Goal: Task Accomplishment & Management: Use online tool/utility

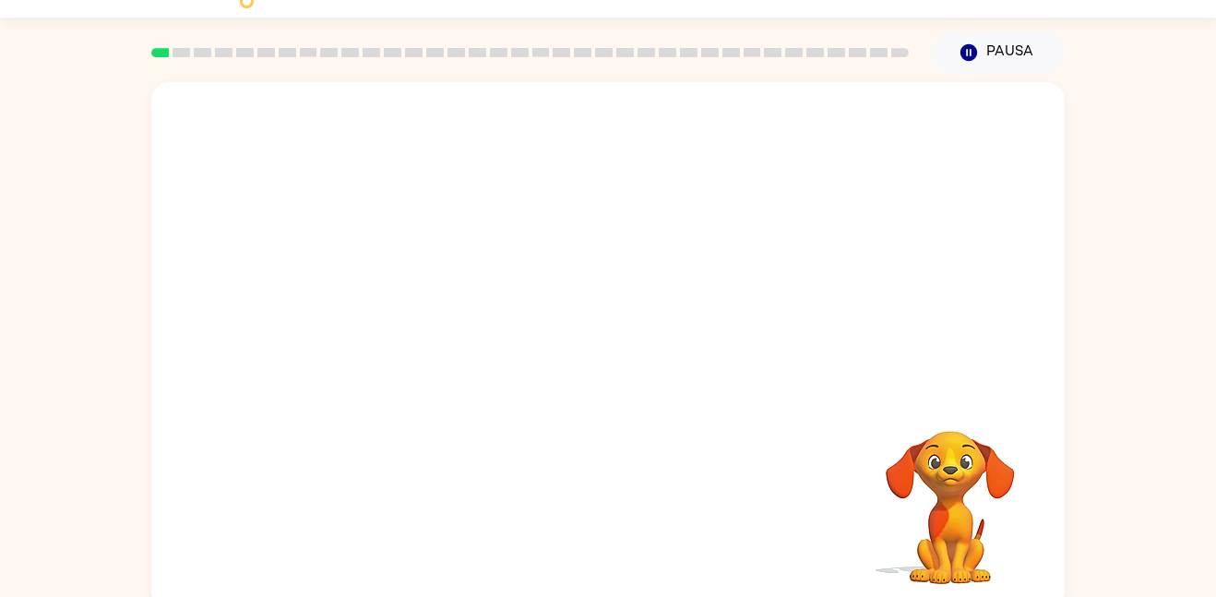
scroll to position [52, 0]
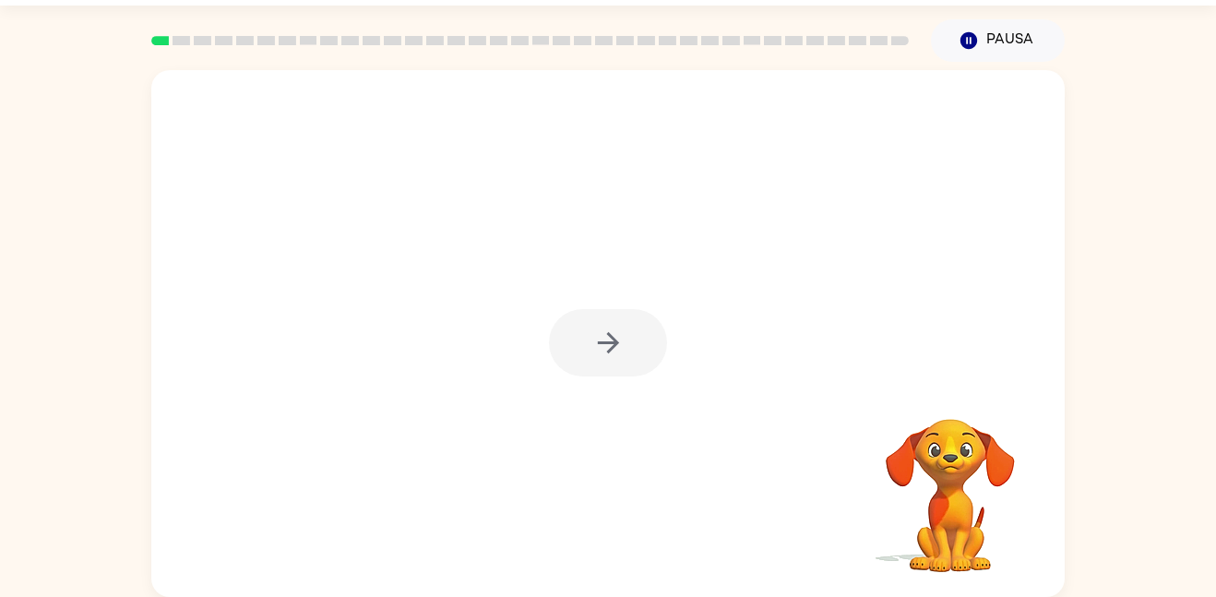
click at [635, 348] on div at bounding box center [608, 342] width 118 height 67
click at [635, 348] on button "button" at bounding box center [608, 342] width 118 height 67
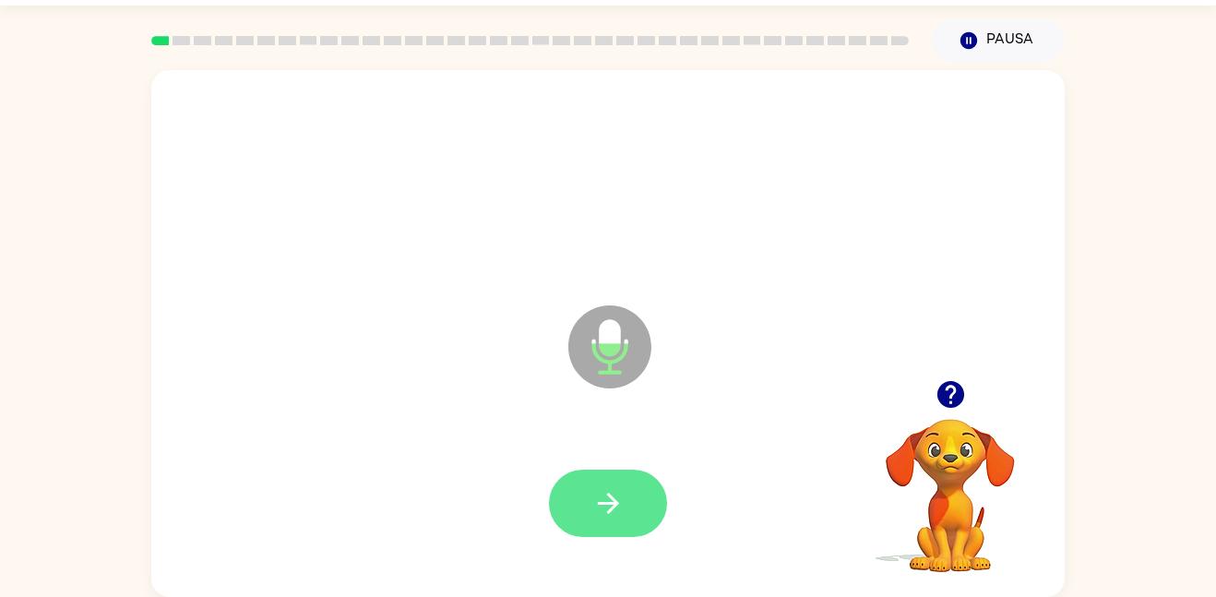
click at [599, 487] on icon "button" at bounding box center [609, 503] width 32 height 32
click at [581, 497] on button "button" at bounding box center [608, 503] width 118 height 67
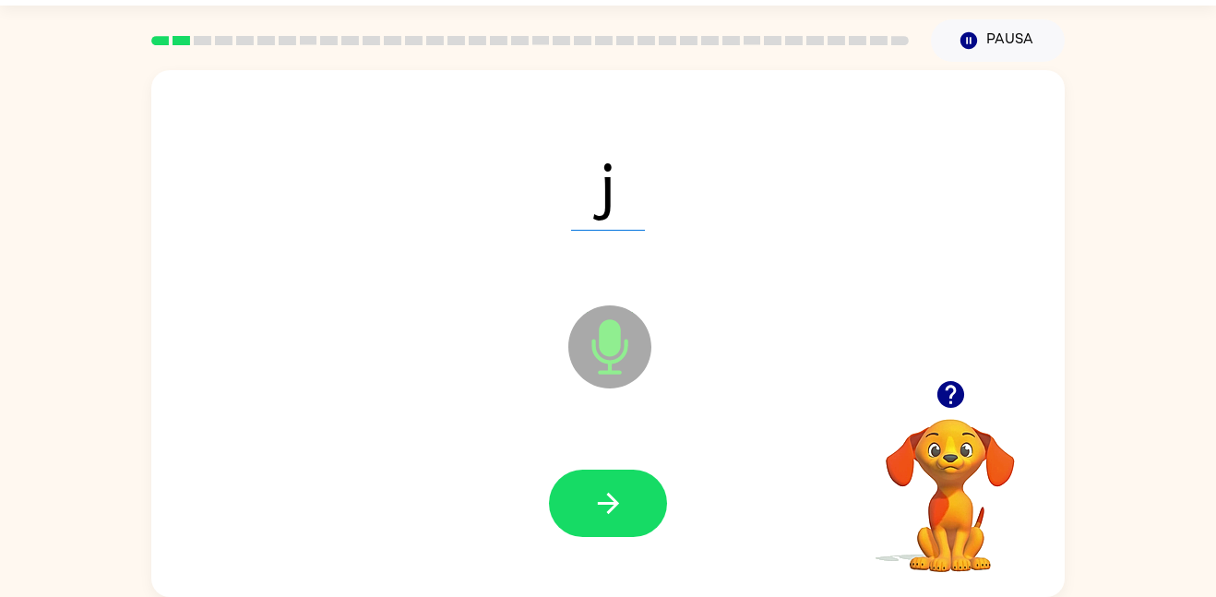
click at [595, 461] on div at bounding box center [608, 503] width 877 height 151
click at [615, 480] on button "button" at bounding box center [608, 503] width 118 height 67
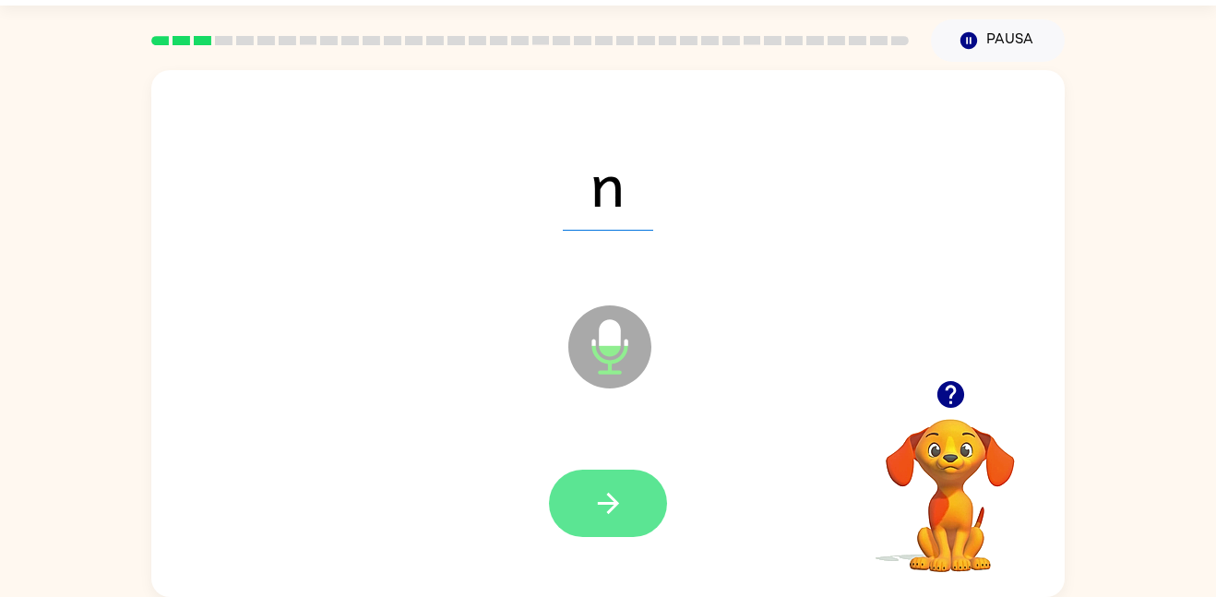
click at [613, 504] on icon "button" at bounding box center [607, 503] width 21 height 21
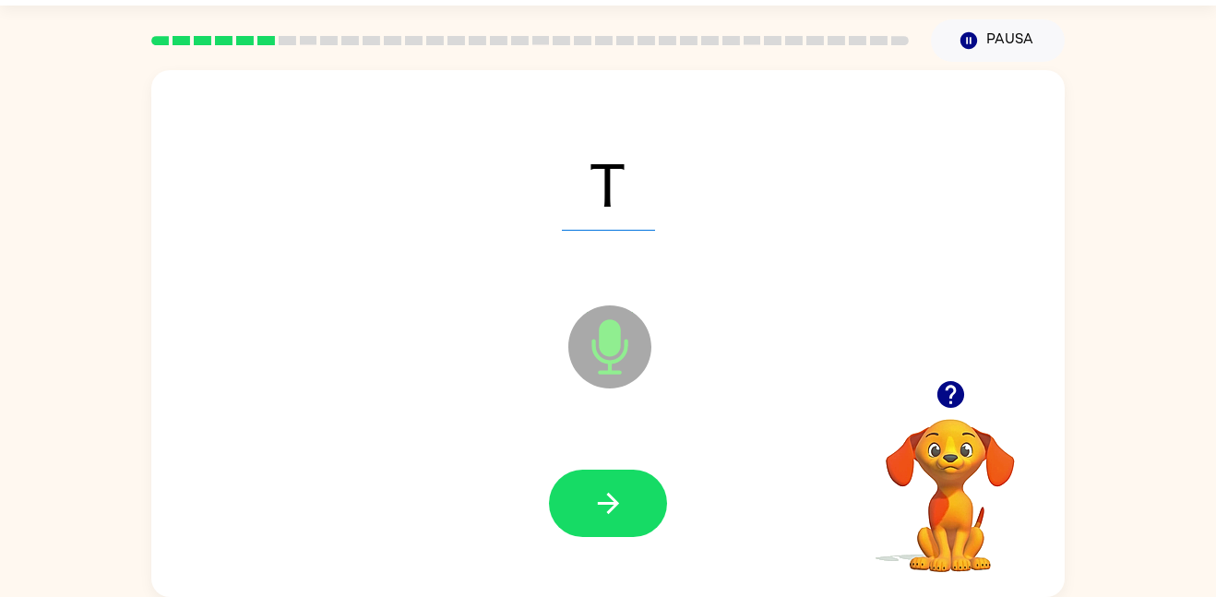
click at [602, 589] on div "T Micrófono El micrófono está aquí para cuando sea tu turno de hablar" at bounding box center [608, 333] width 914 height 527
click at [604, 527] on button "button" at bounding box center [608, 503] width 118 height 67
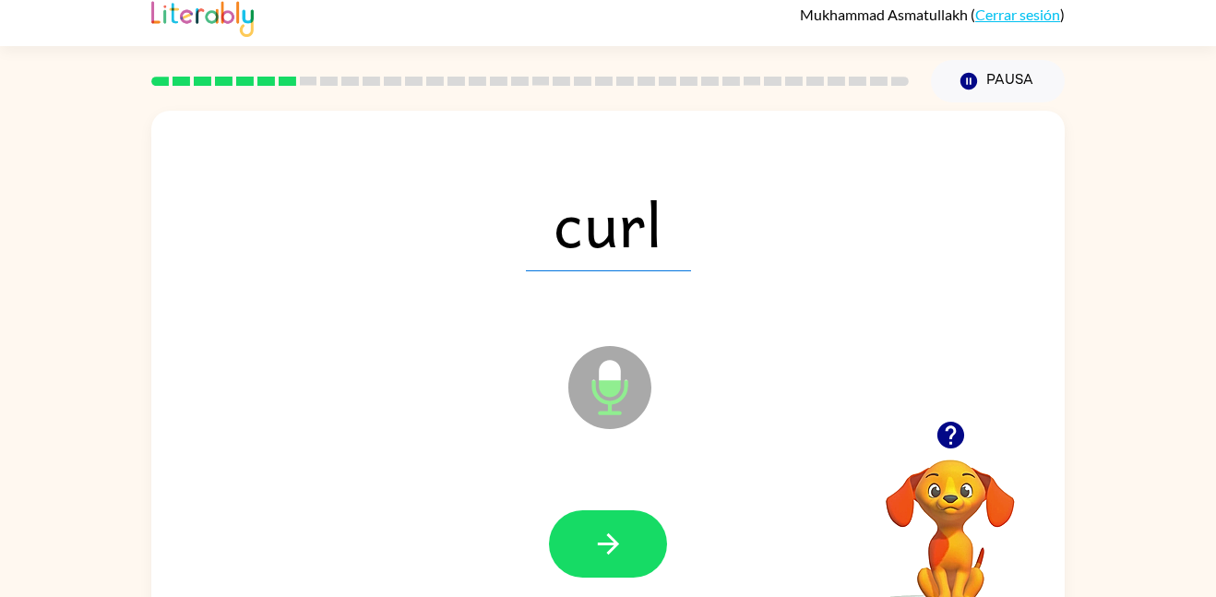
scroll to position [0, 0]
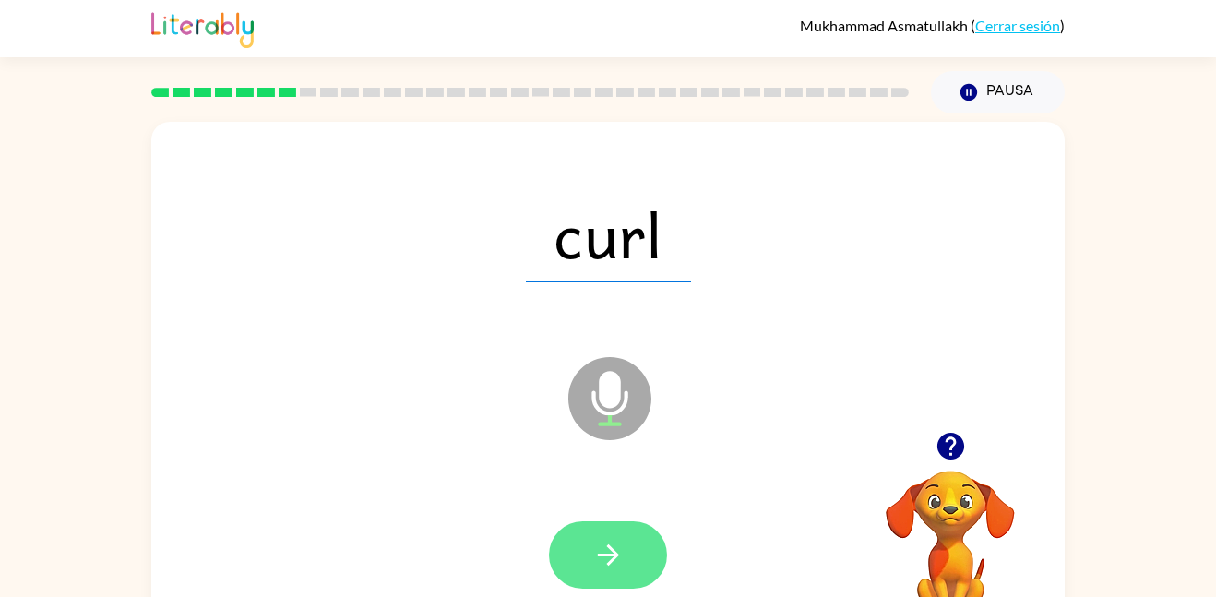
click at [622, 558] on icon "button" at bounding box center [609, 555] width 32 height 32
click at [633, 581] on button "button" at bounding box center [608, 554] width 118 height 67
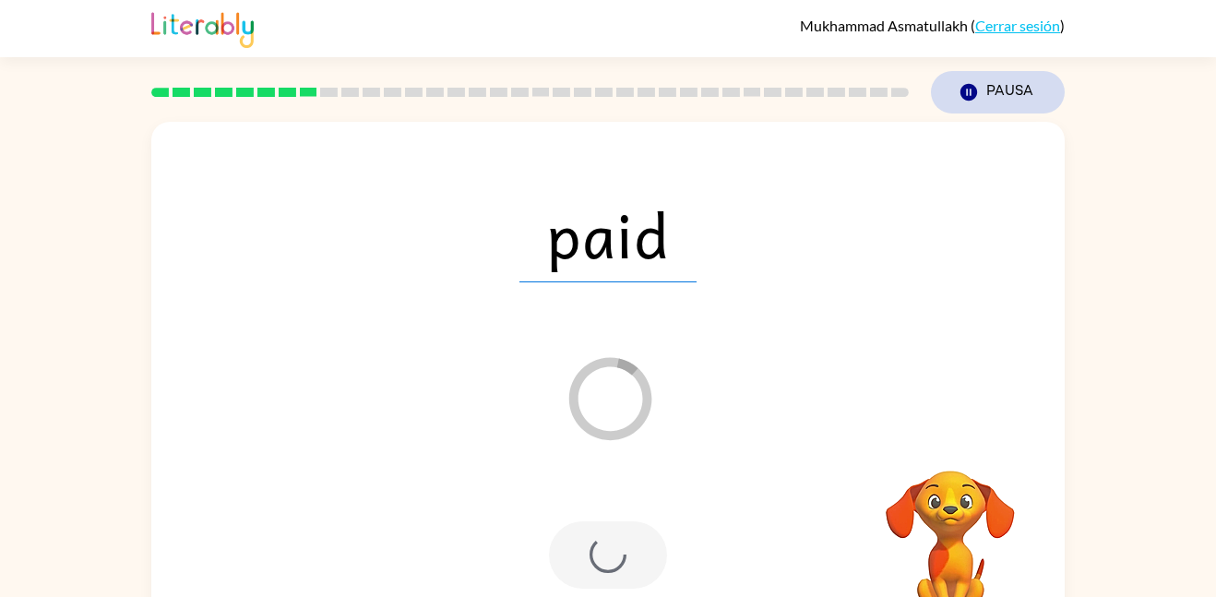
click at [967, 85] on icon "button" at bounding box center [969, 92] width 17 height 17
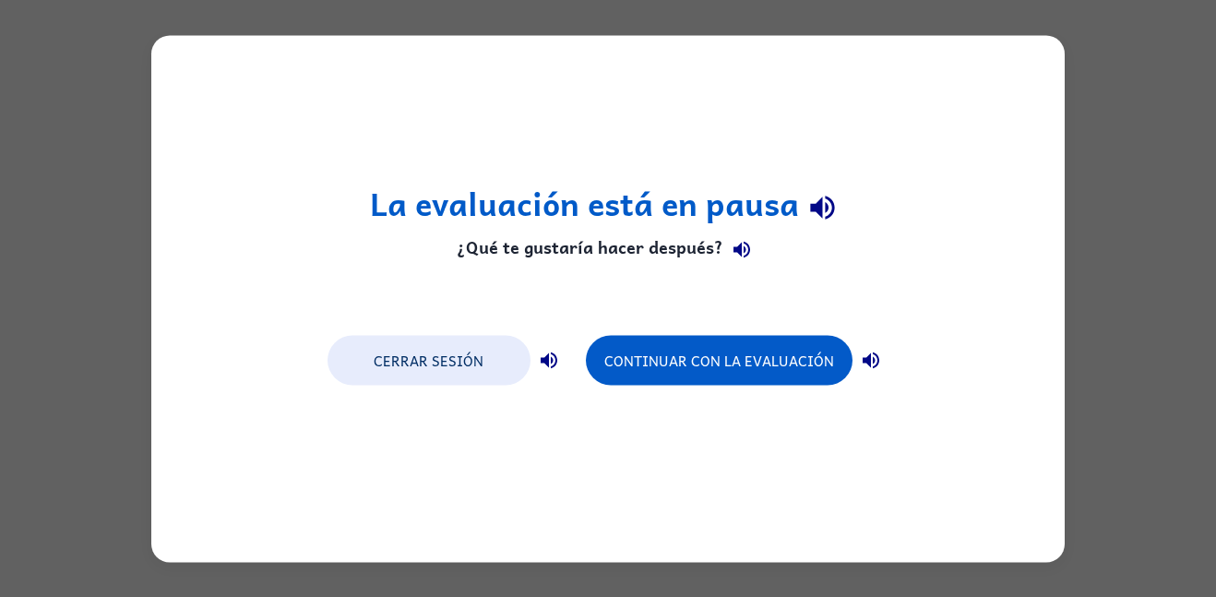
click at [1156, 337] on div "La evaluación está en pausa ¿Qué te gustaría hacer después? Cerrar sesión Conti…" at bounding box center [608, 298] width 1216 height 597
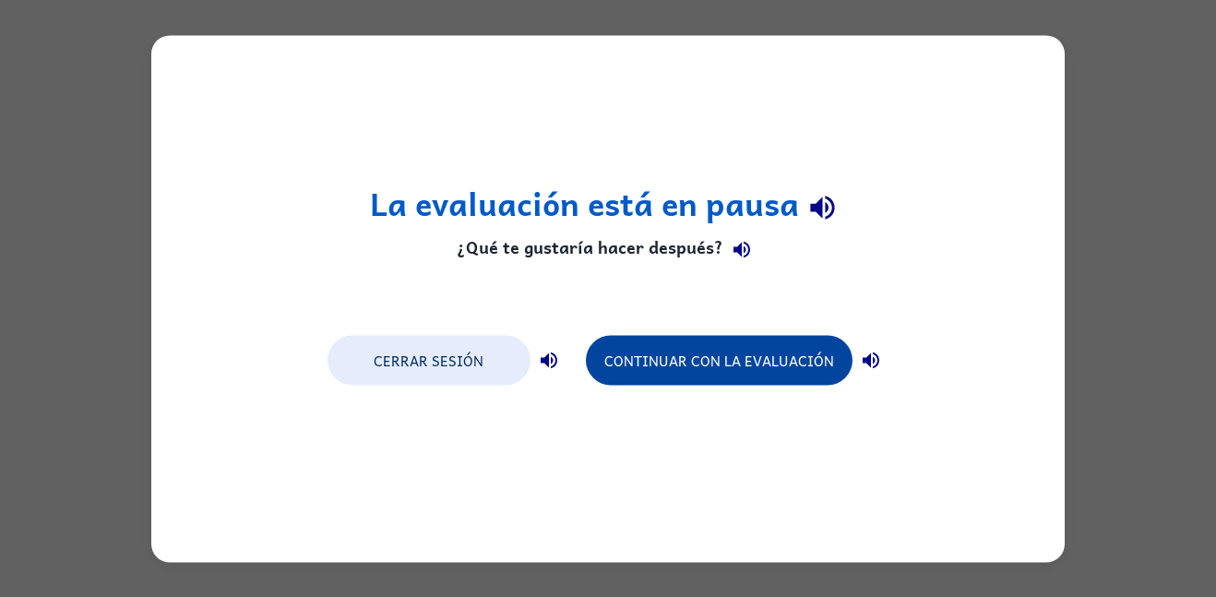
click at [741, 362] on button "Continuar con la evaluación" at bounding box center [719, 360] width 267 height 50
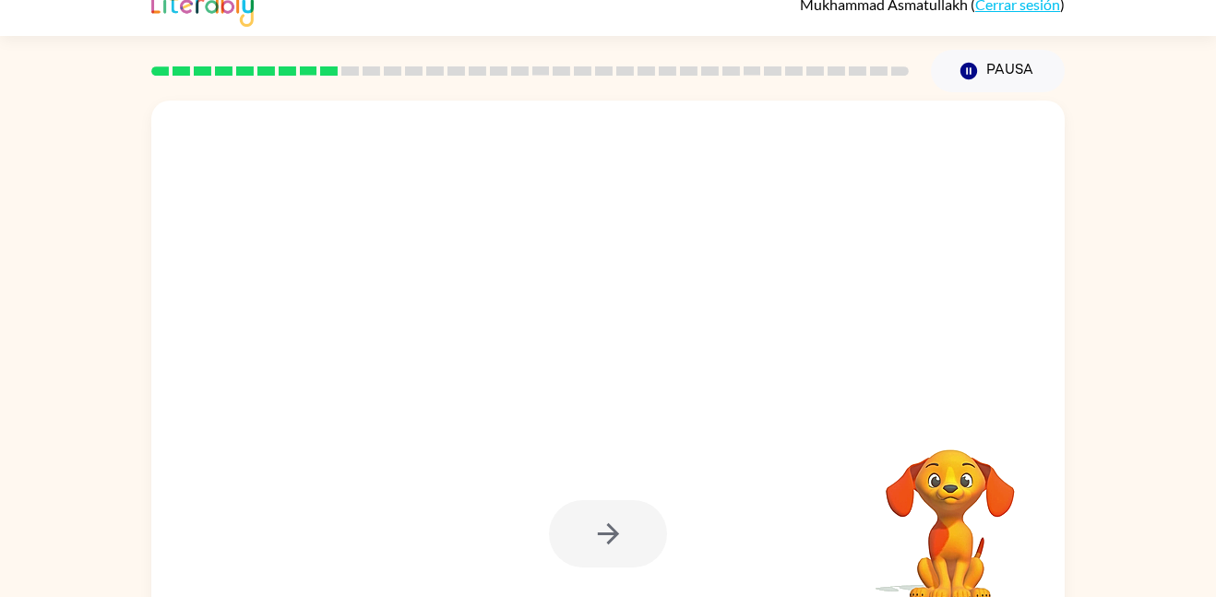
scroll to position [52, 0]
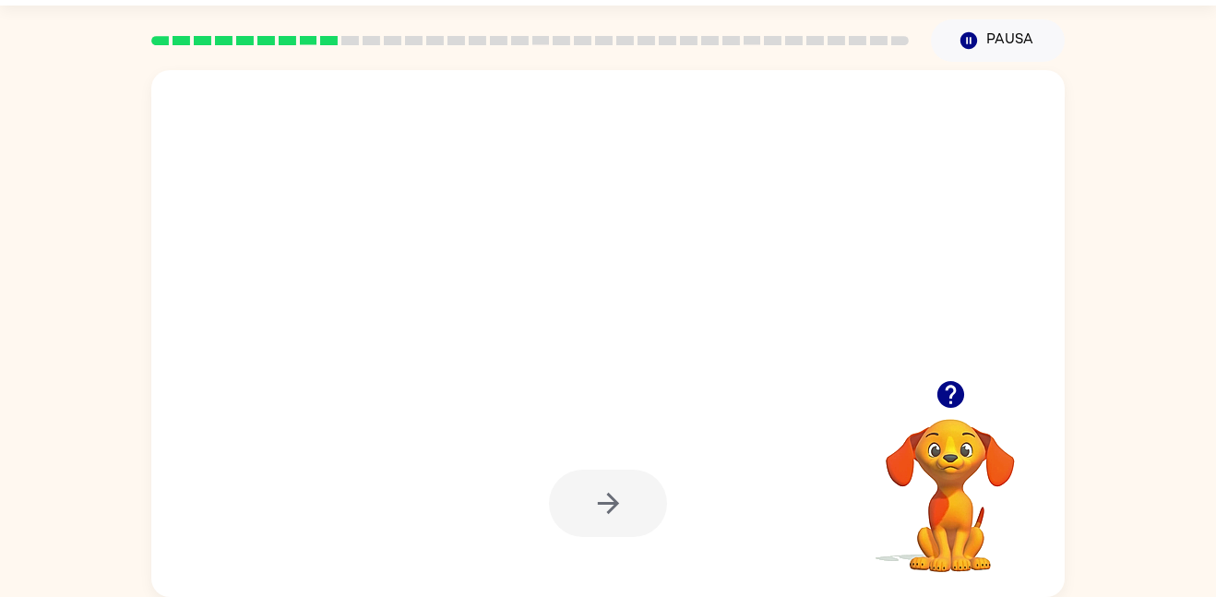
click at [999, 83] on div at bounding box center [608, 333] width 914 height 527
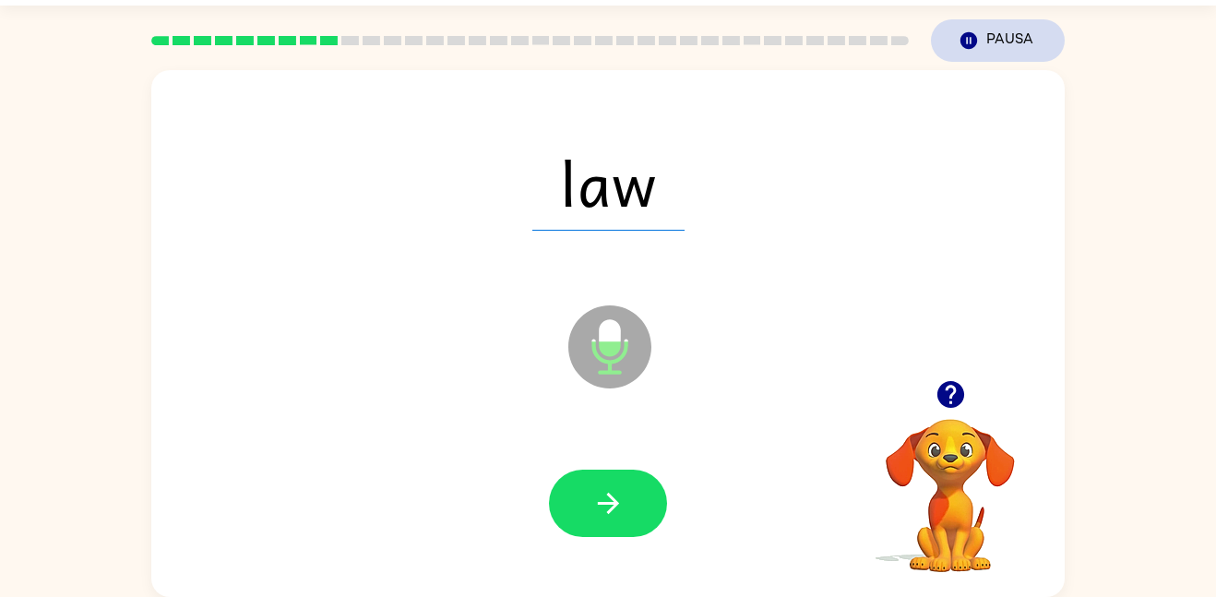
click at [1007, 49] on button "Pausa Pausa" at bounding box center [998, 40] width 134 height 42
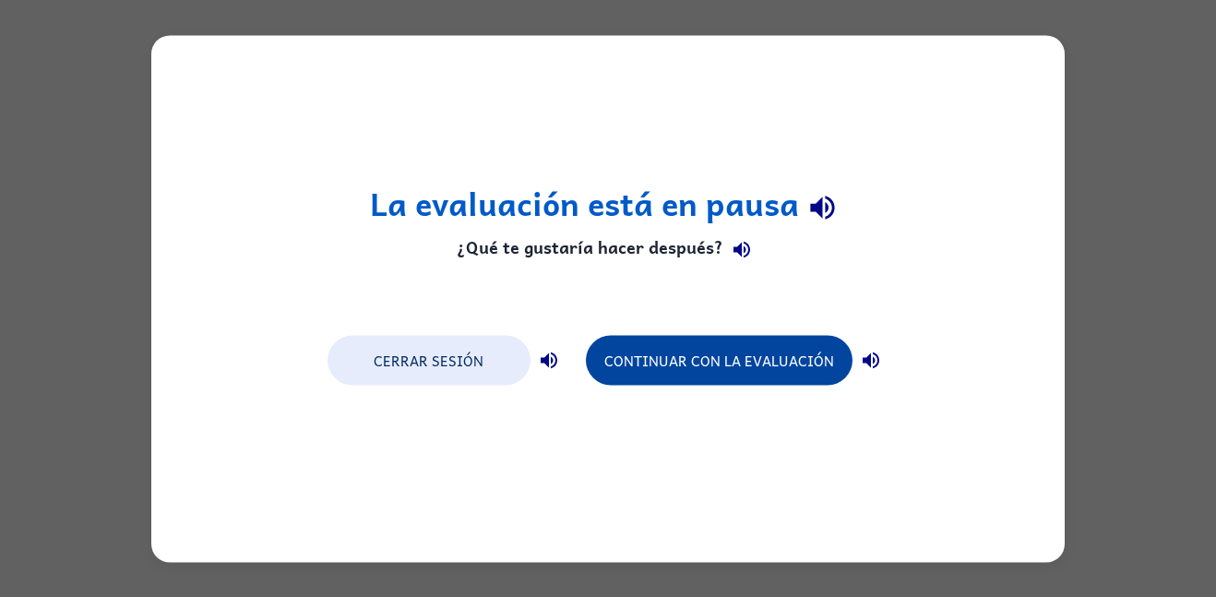
click at [669, 346] on button "Continuar con la evaluación" at bounding box center [719, 360] width 267 height 50
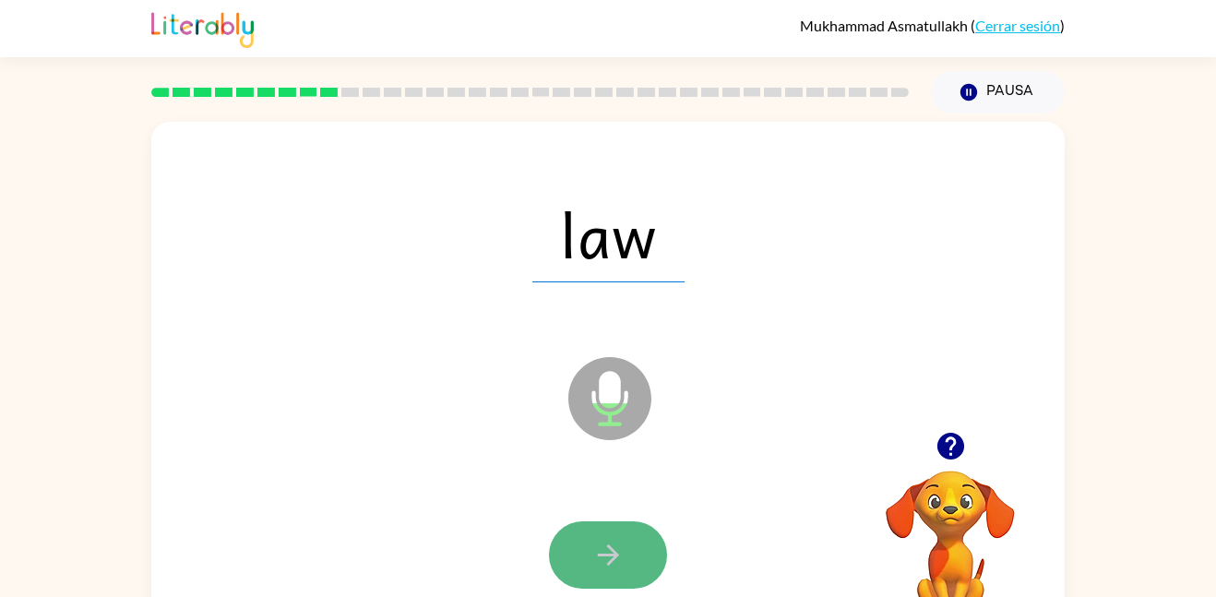
click at [617, 525] on button "button" at bounding box center [608, 554] width 118 height 67
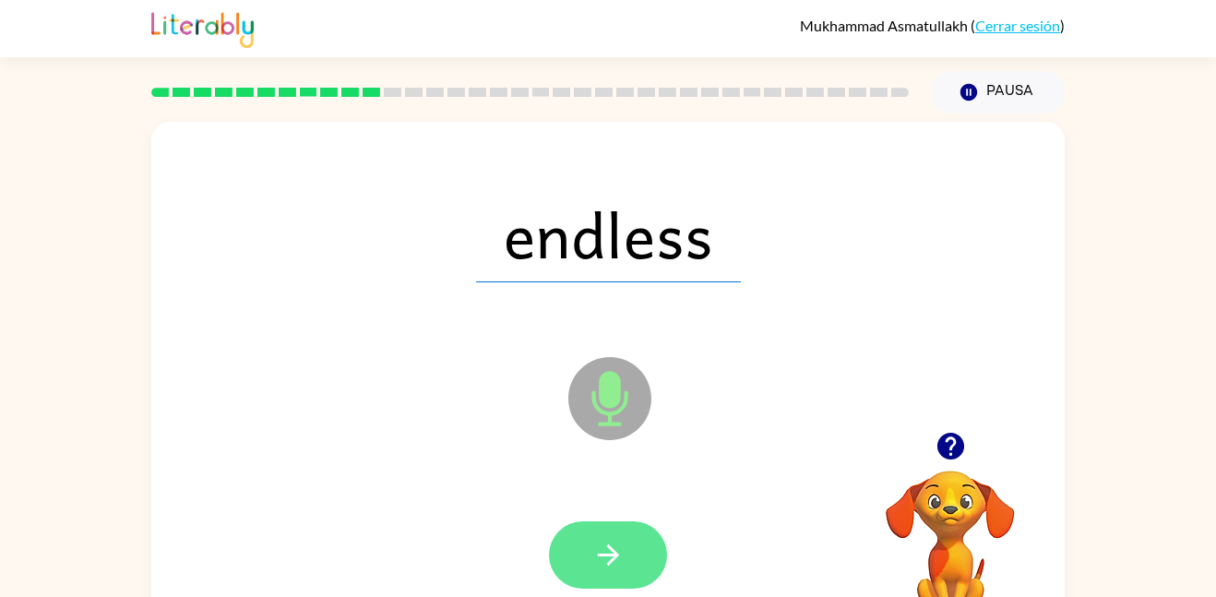
click at [616, 535] on button "button" at bounding box center [608, 554] width 118 height 67
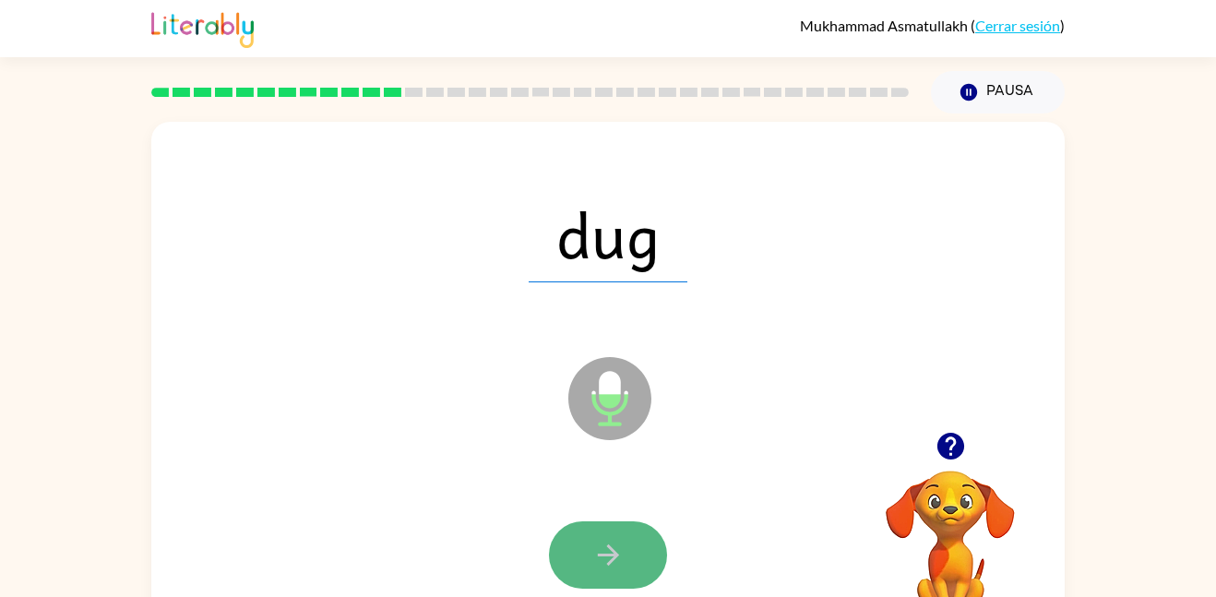
click at [602, 565] on icon "button" at bounding box center [609, 555] width 32 height 32
click at [601, 548] on icon "button" at bounding box center [609, 555] width 32 height 32
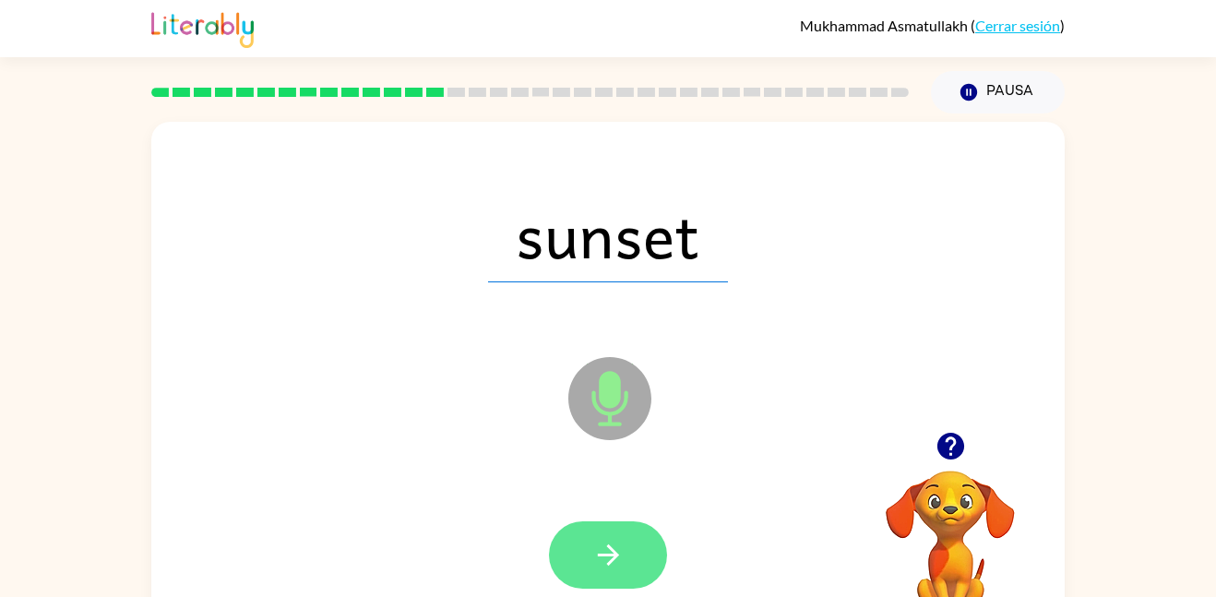
click at [595, 549] on icon "button" at bounding box center [609, 555] width 32 height 32
click at [594, 550] on icon "button" at bounding box center [609, 555] width 32 height 32
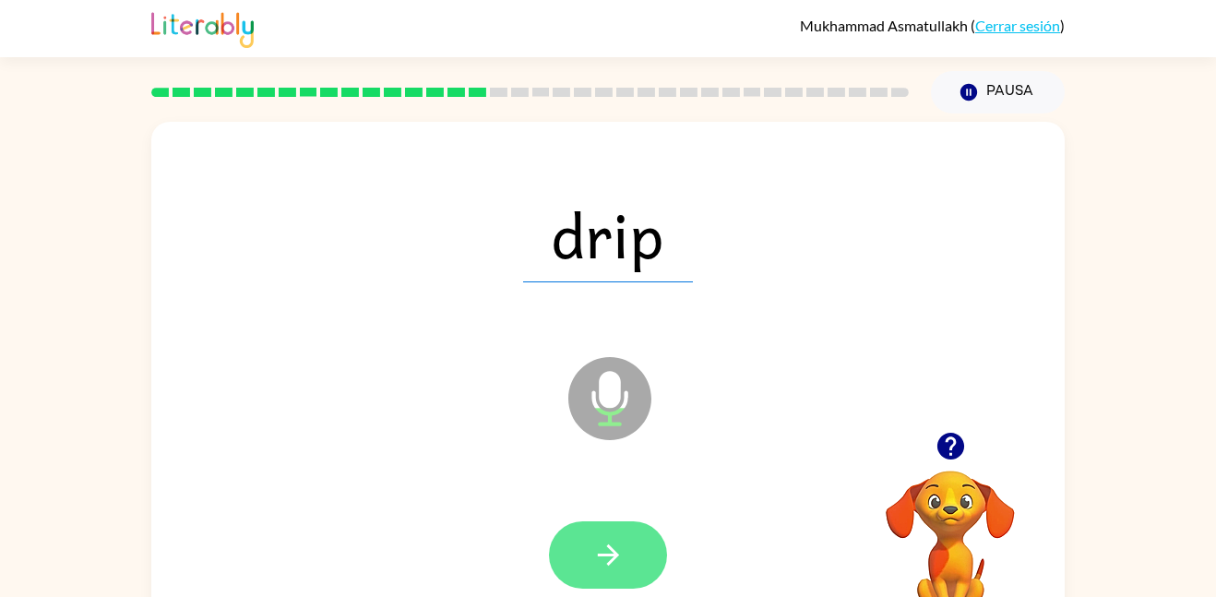
click at [633, 553] on button "button" at bounding box center [608, 554] width 118 height 67
click at [647, 568] on button "button" at bounding box center [608, 554] width 118 height 67
click at [644, 546] on button "button" at bounding box center [608, 554] width 118 height 67
click at [629, 562] on button "button" at bounding box center [608, 554] width 118 height 67
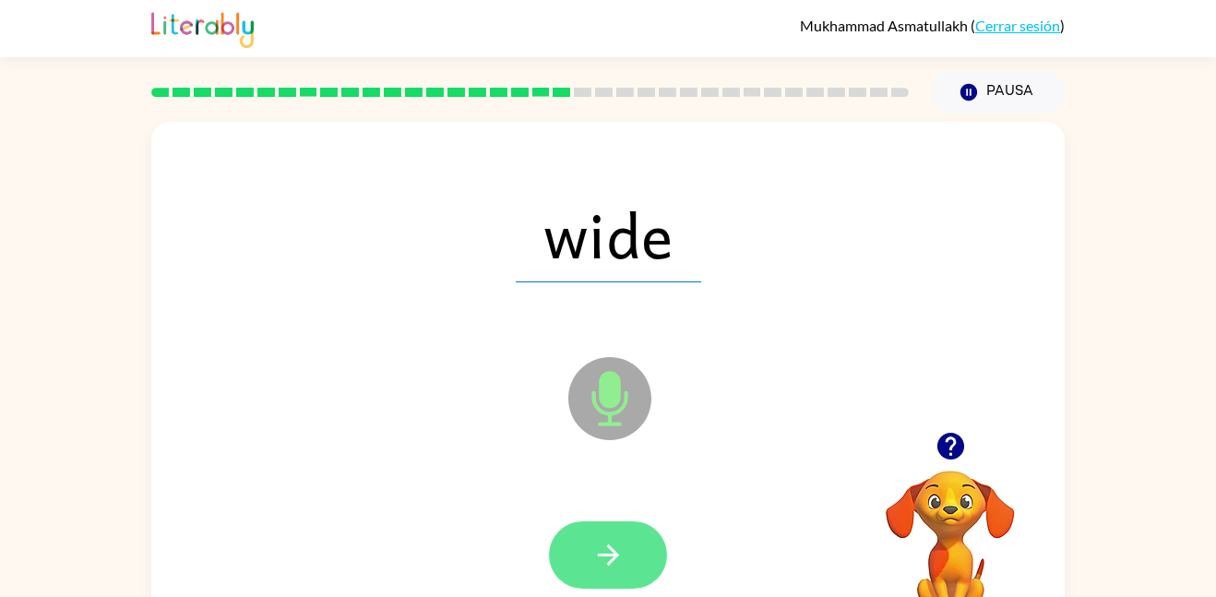
click at [610, 548] on icon "button" at bounding box center [607, 555] width 21 height 21
click at [639, 573] on button "button" at bounding box center [608, 554] width 118 height 67
click at [598, 553] on icon "button" at bounding box center [609, 555] width 32 height 32
click at [627, 528] on button "button" at bounding box center [608, 554] width 118 height 67
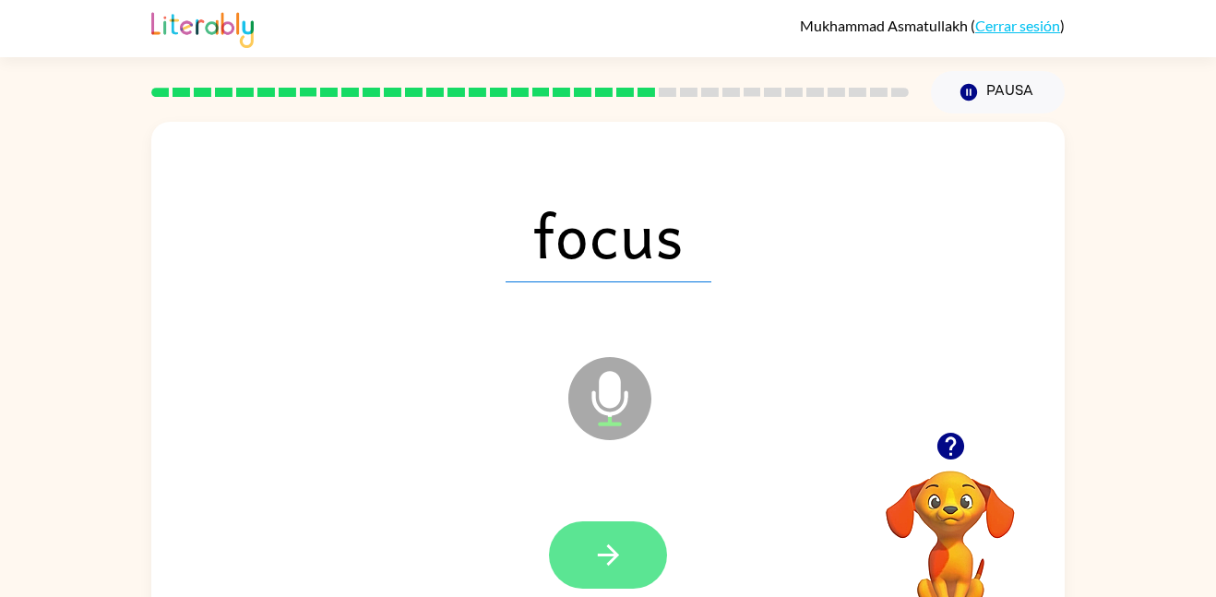
click at [648, 555] on button "button" at bounding box center [608, 554] width 118 height 67
click at [594, 545] on icon "button" at bounding box center [609, 555] width 32 height 32
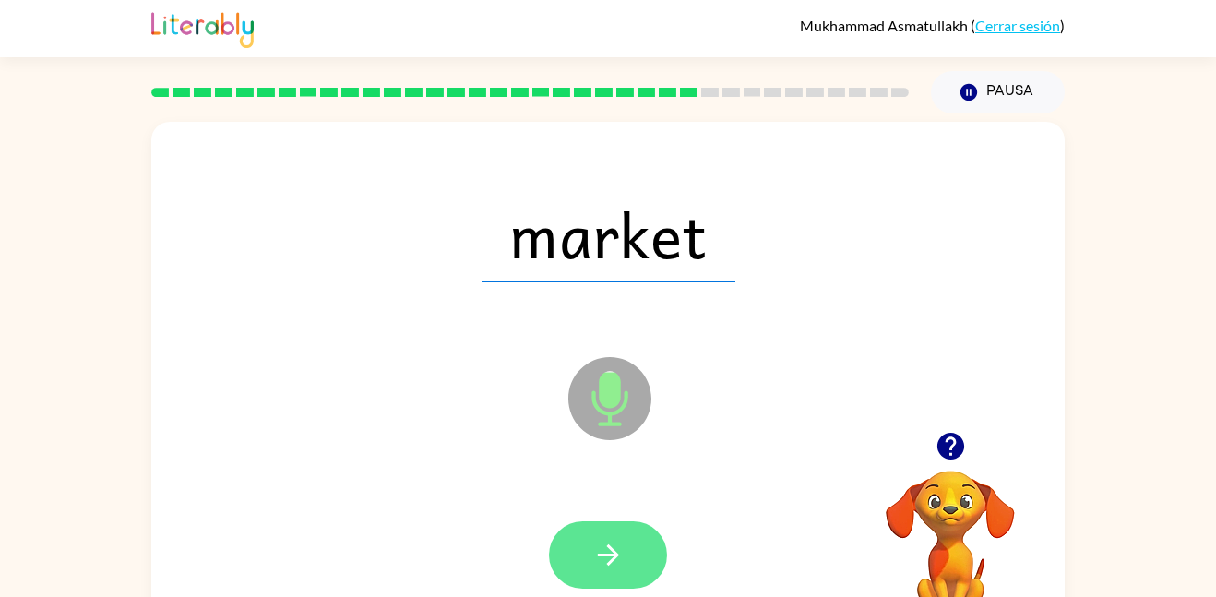
click at [631, 564] on button "button" at bounding box center [608, 554] width 118 height 67
click at [629, 546] on button "button" at bounding box center [608, 554] width 118 height 67
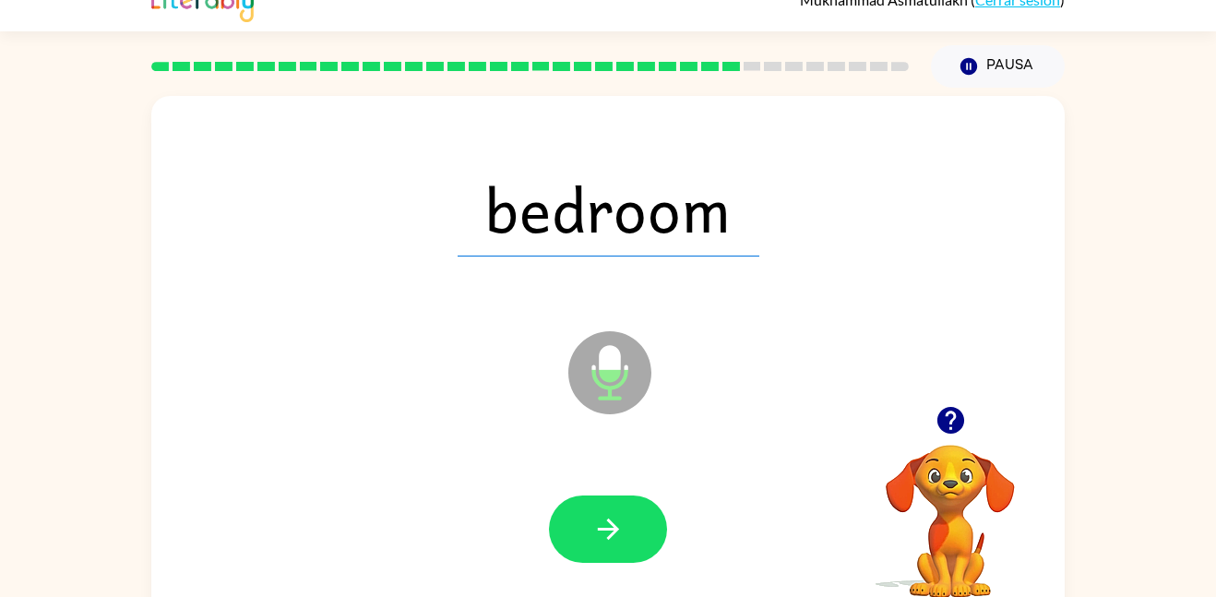
scroll to position [27, 0]
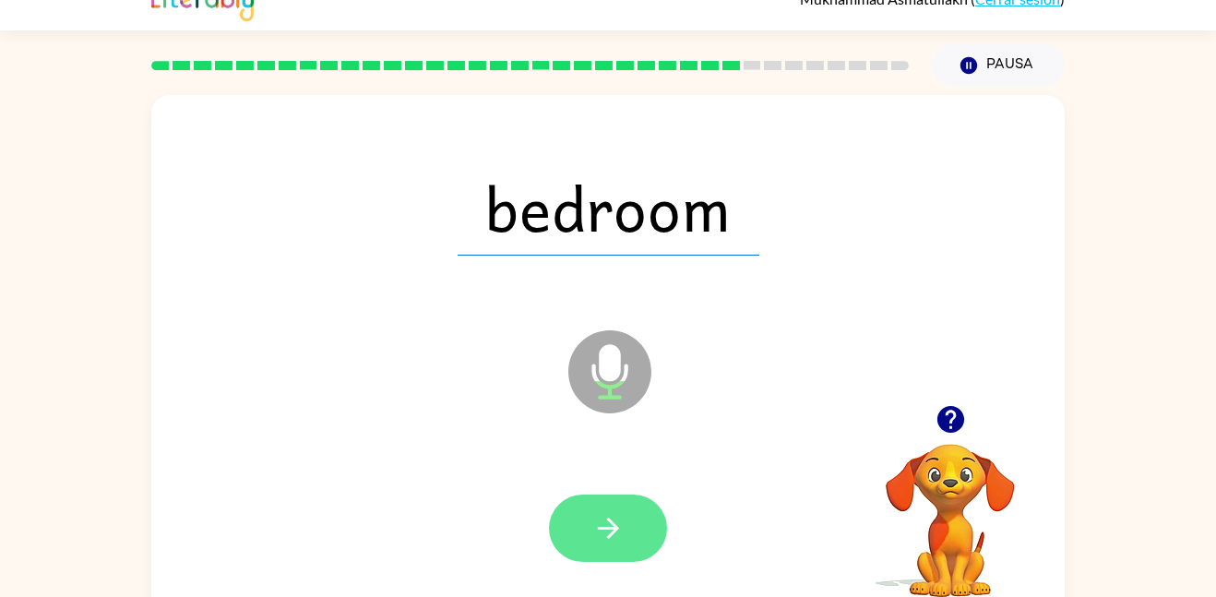
click at [629, 546] on button "button" at bounding box center [608, 528] width 118 height 67
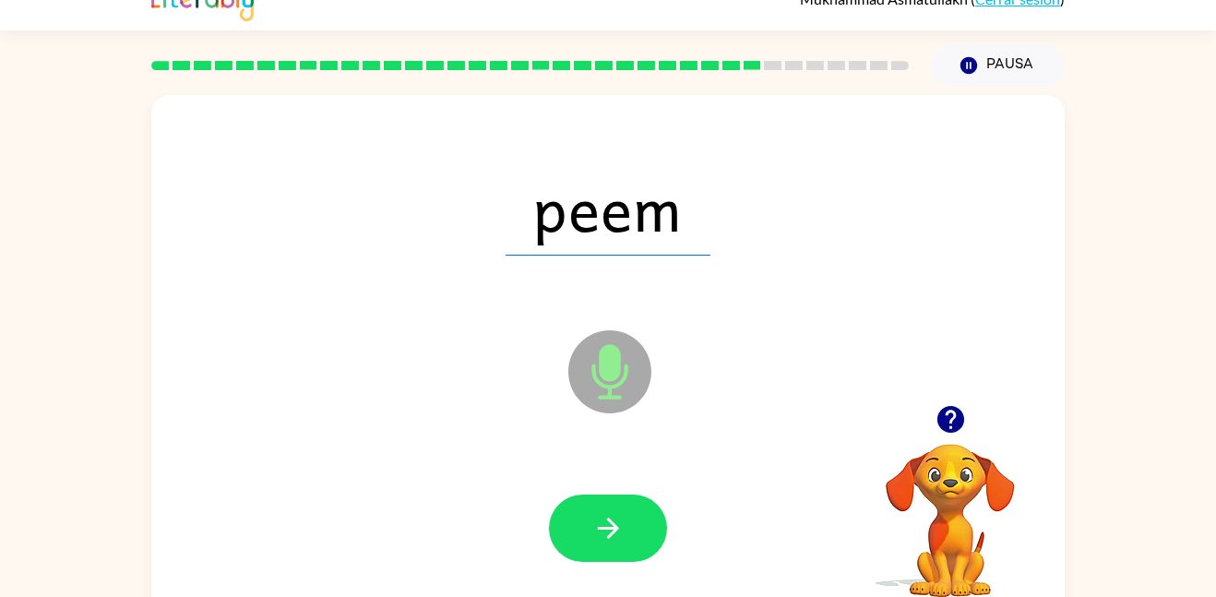
scroll to position [0, 0]
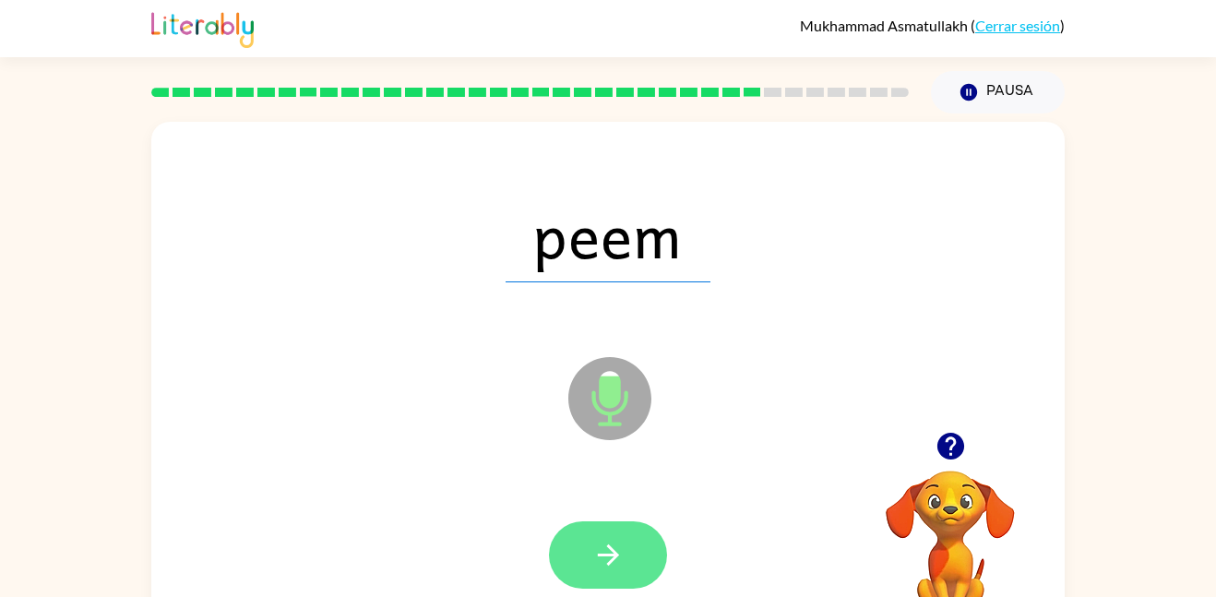
click at [630, 550] on button "button" at bounding box center [608, 554] width 118 height 67
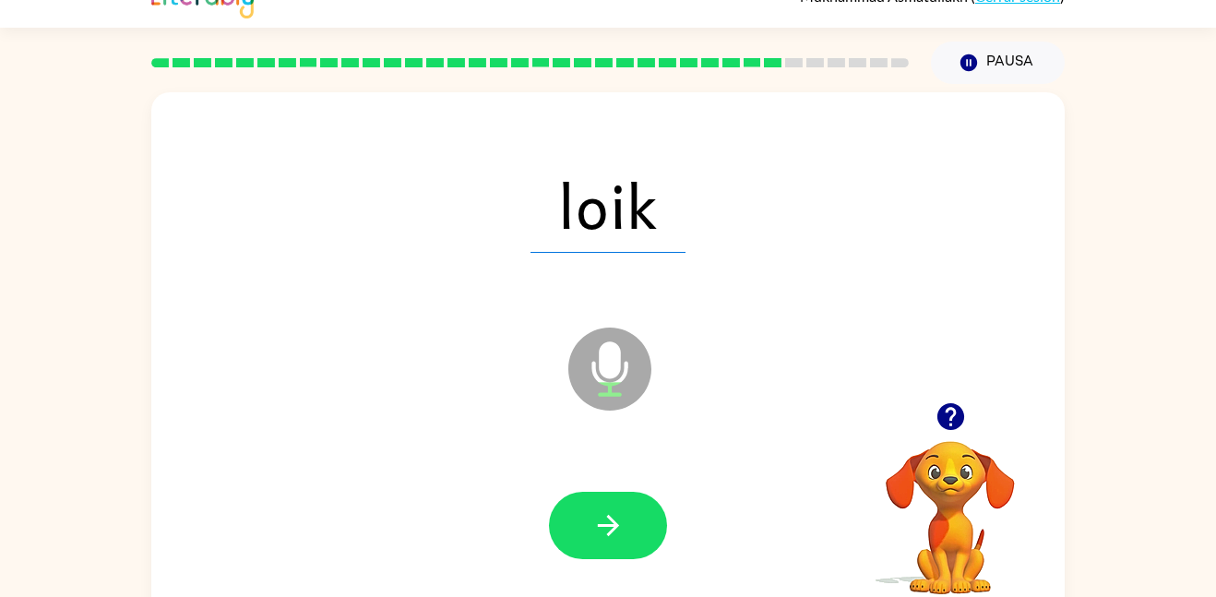
scroll to position [31, 0]
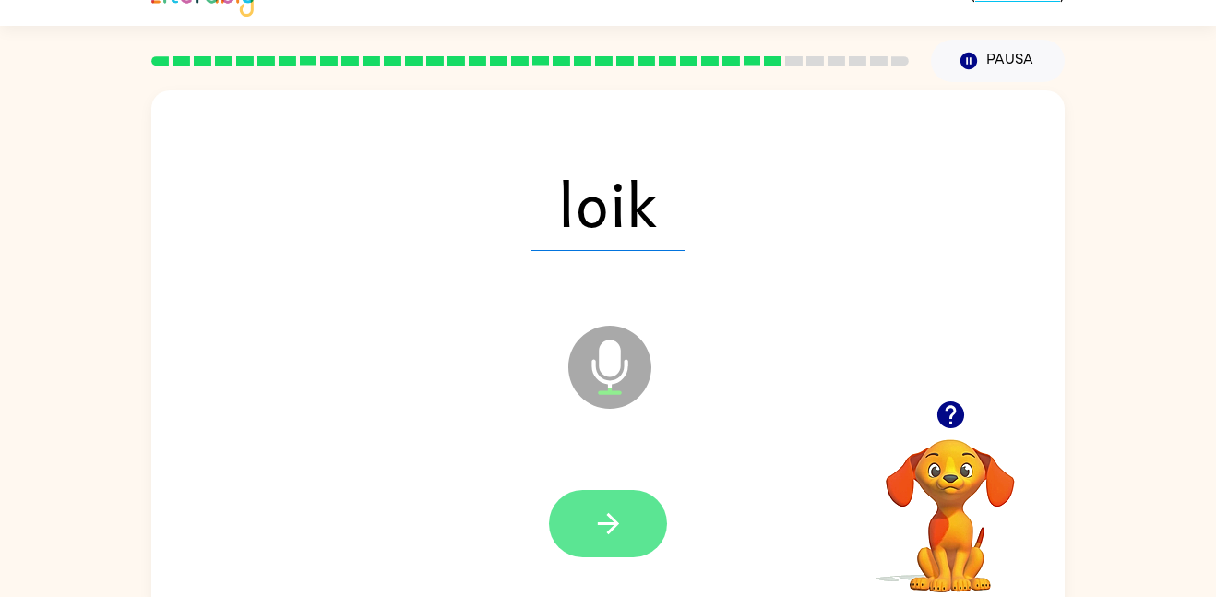
click at [610, 533] on icon "button" at bounding box center [609, 524] width 32 height 32
click at [582, 496] on button "button" at bounding box center [608, 523] width 118 height 67
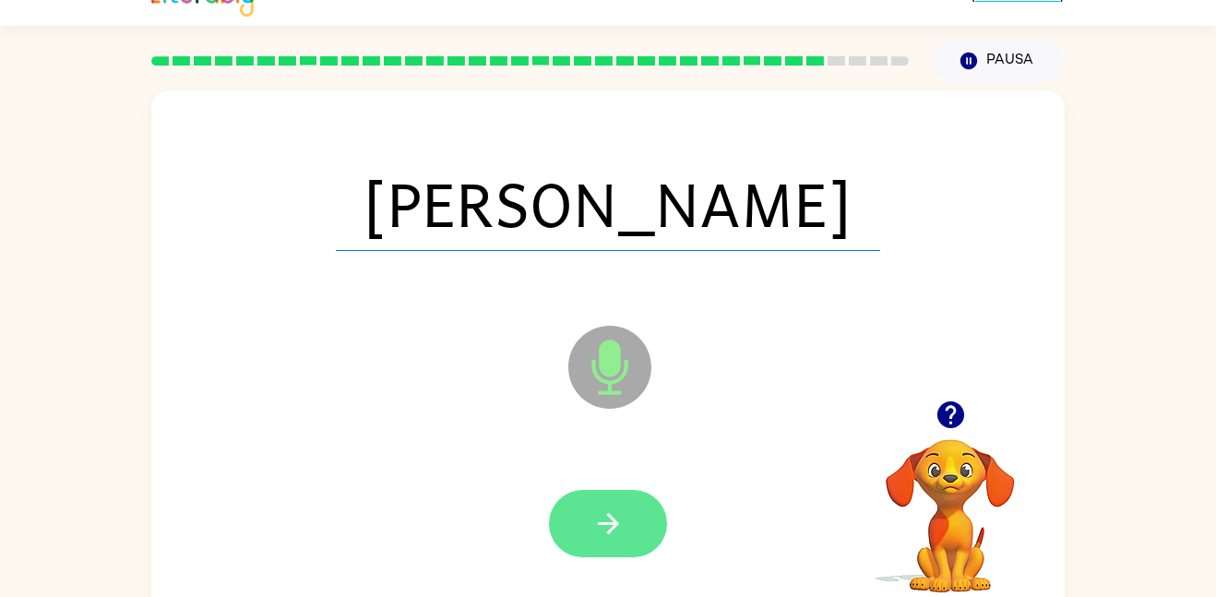
click at [604, 510] on icon "button" at bounding box center [609, 524] width 32 height 32
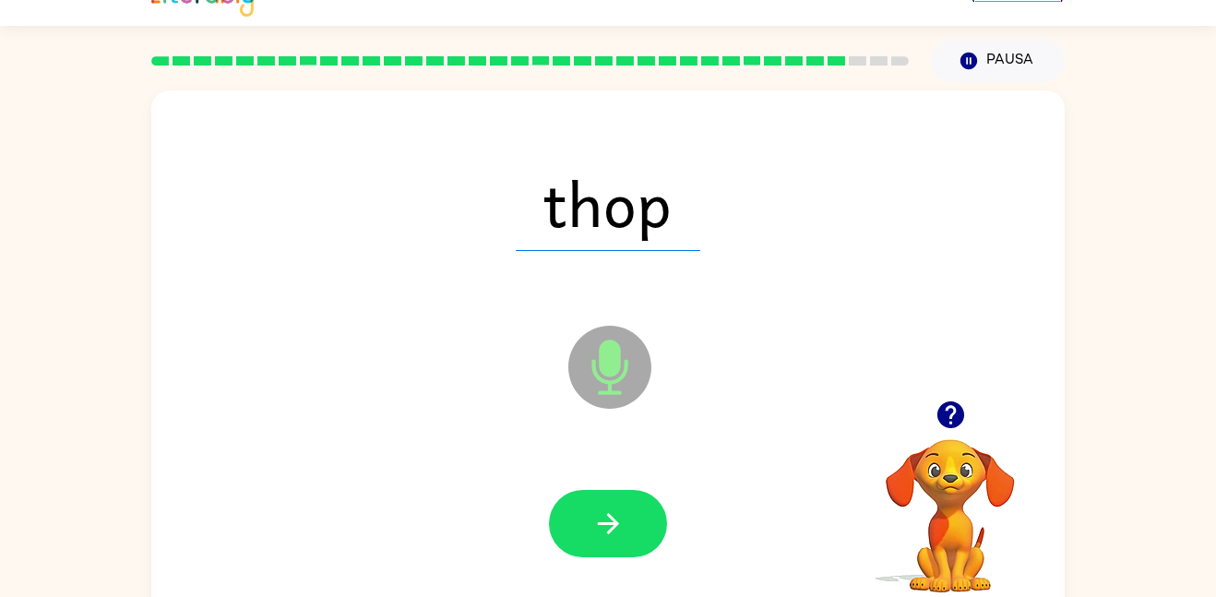
click at [604, 510] on icon "button" at bounding box center [609, 524] width 32 height 32
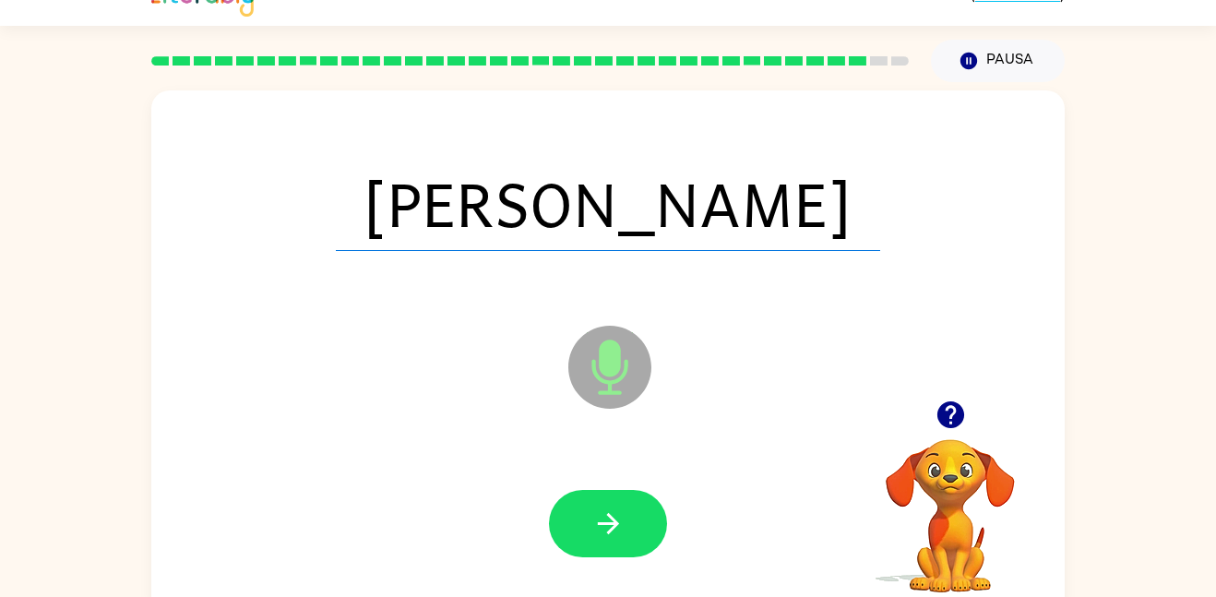
click at [604, 510] on icon "button" at bounding box center [609, 524] width 32 height 32
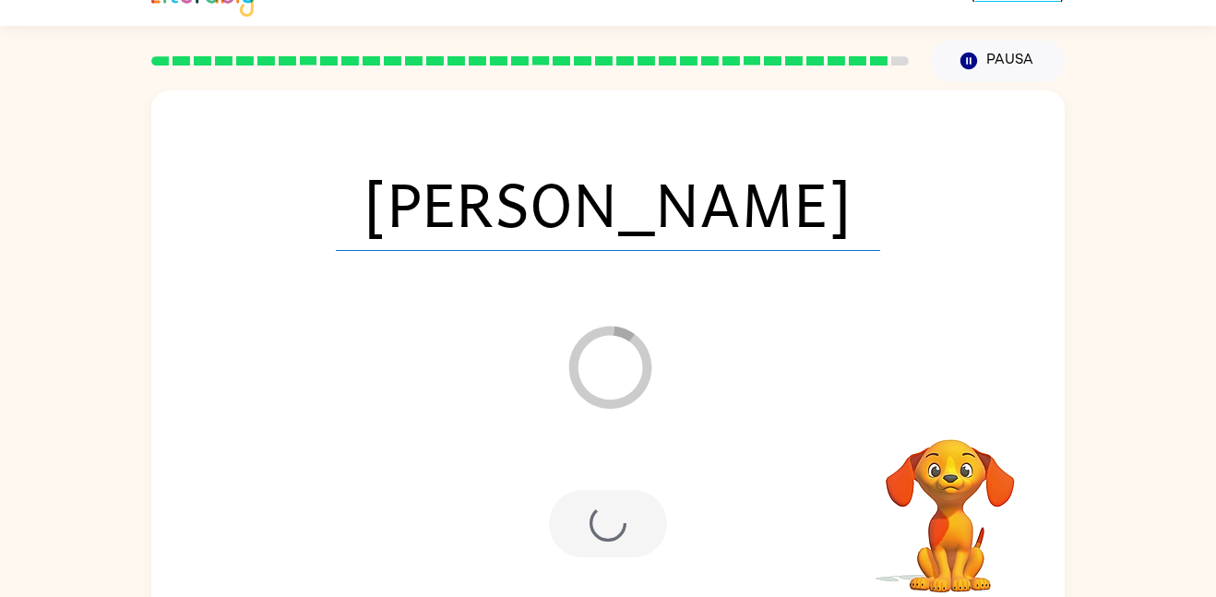
click at [604, 510] on div at bounding box center [608, 523] width 118 height 67
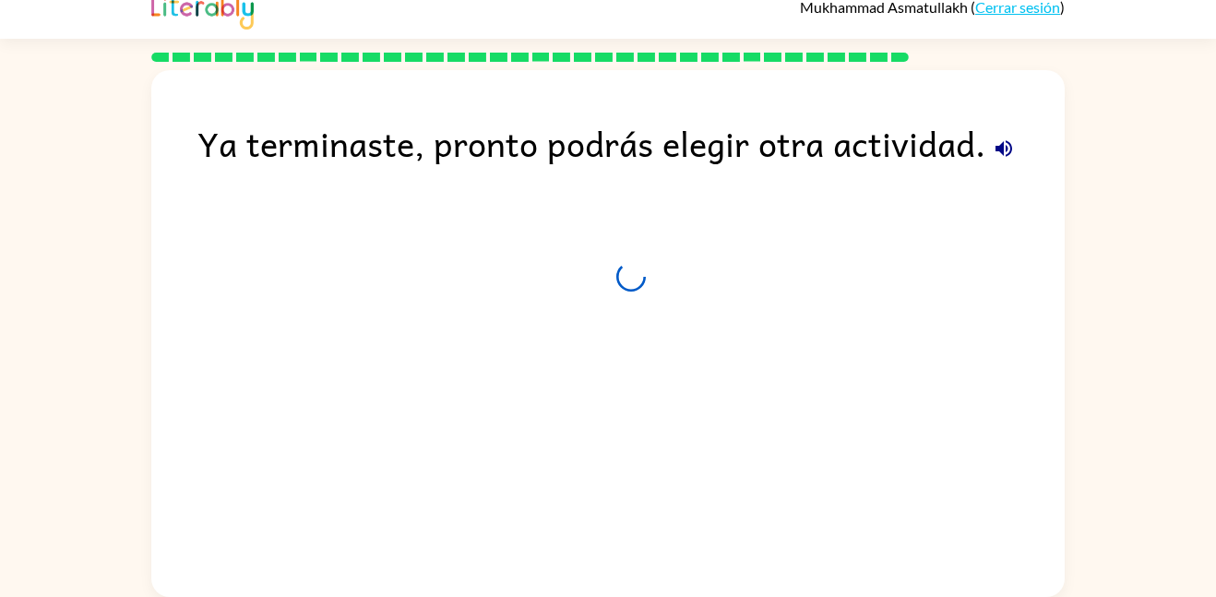
scroll to position [18, 0]
